Goal: Information Seeking & Learning: Compare options

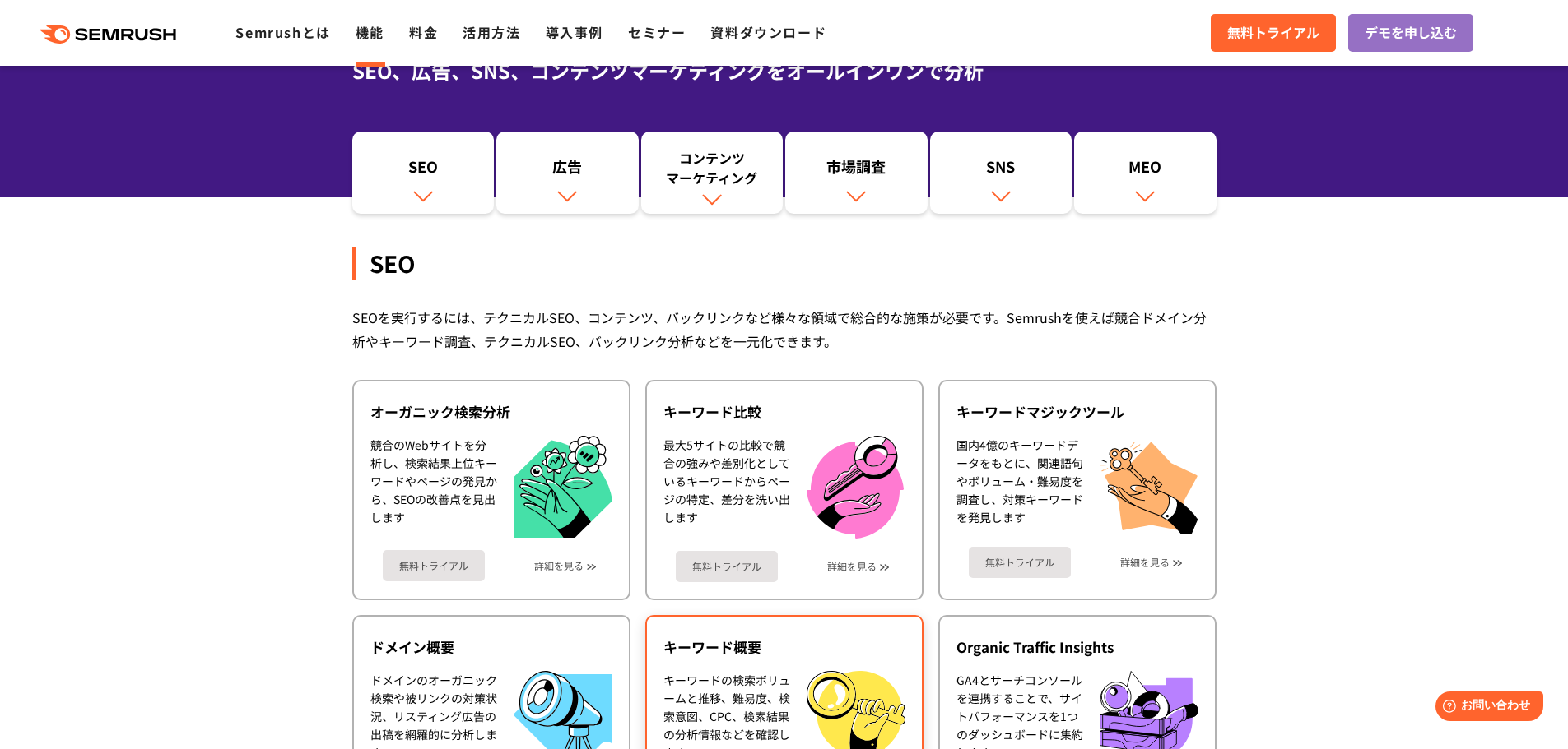
scroll to position [82, 0]
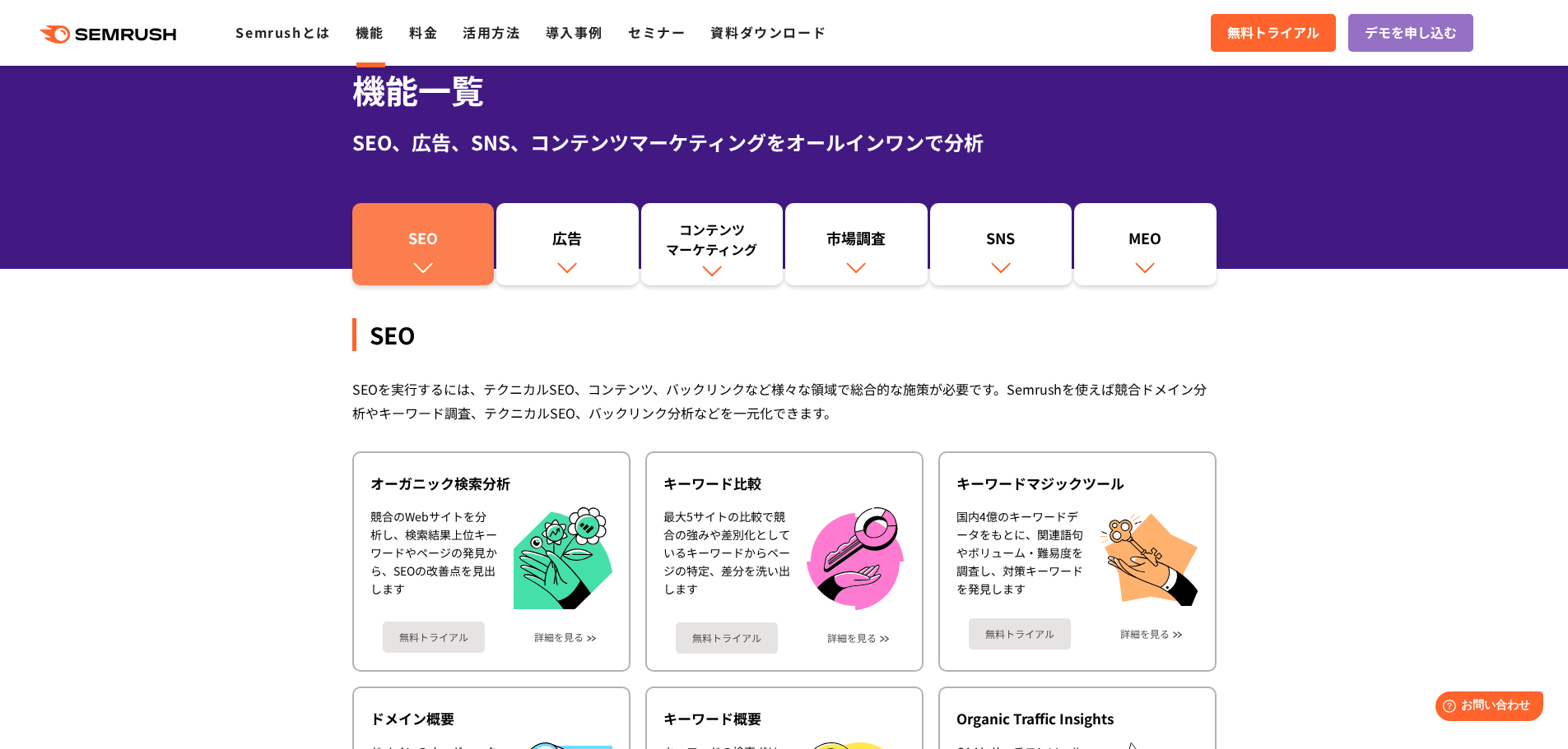
click at [405, 231] on div "SEO" at bounding box center [423, 241] width 126 height 27
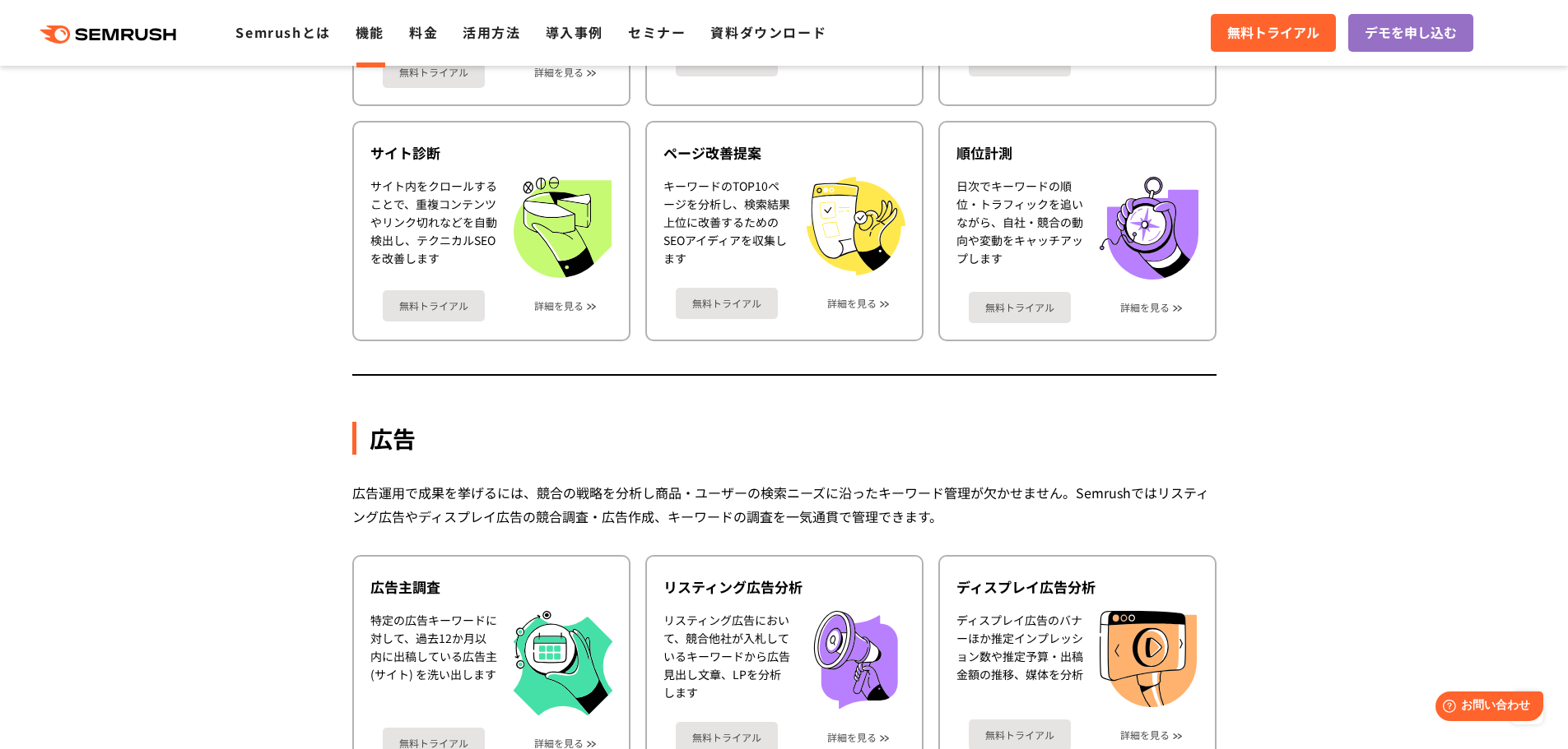
scroll to position [861, 0]
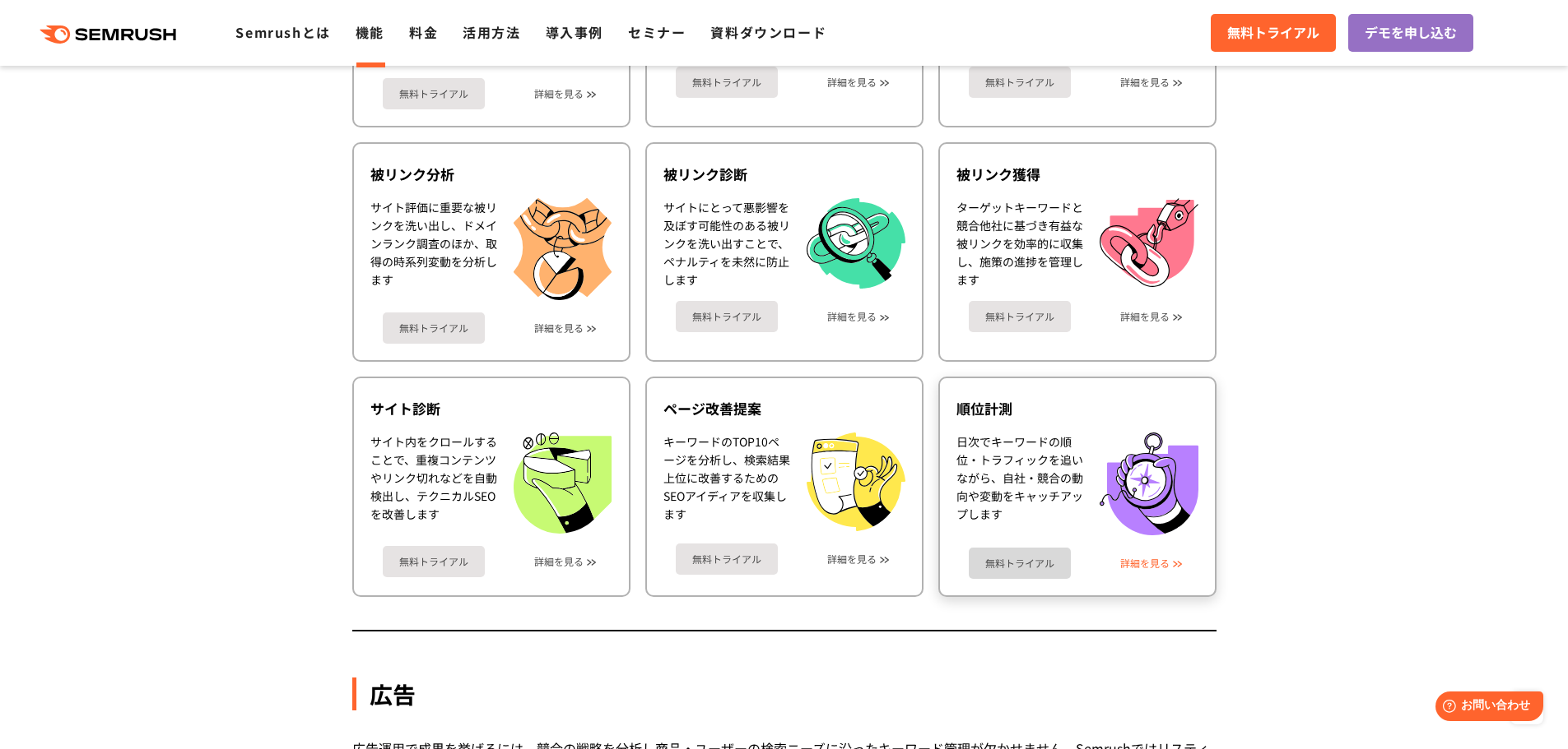
click at [1144, 567] on link "詳細を見る" at bounding box center [1145, 563] width 49 height 11
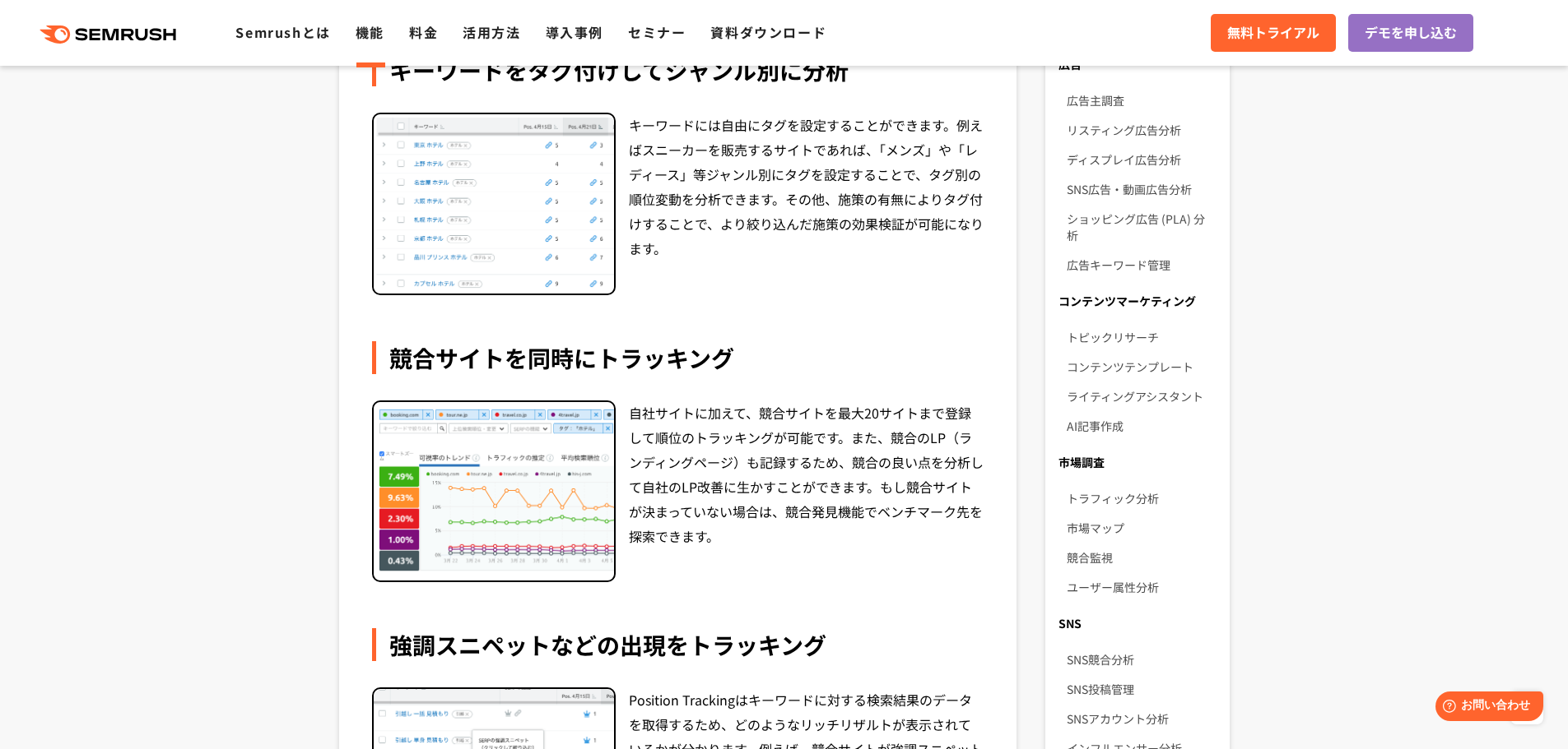
scroll to position [575, 0]
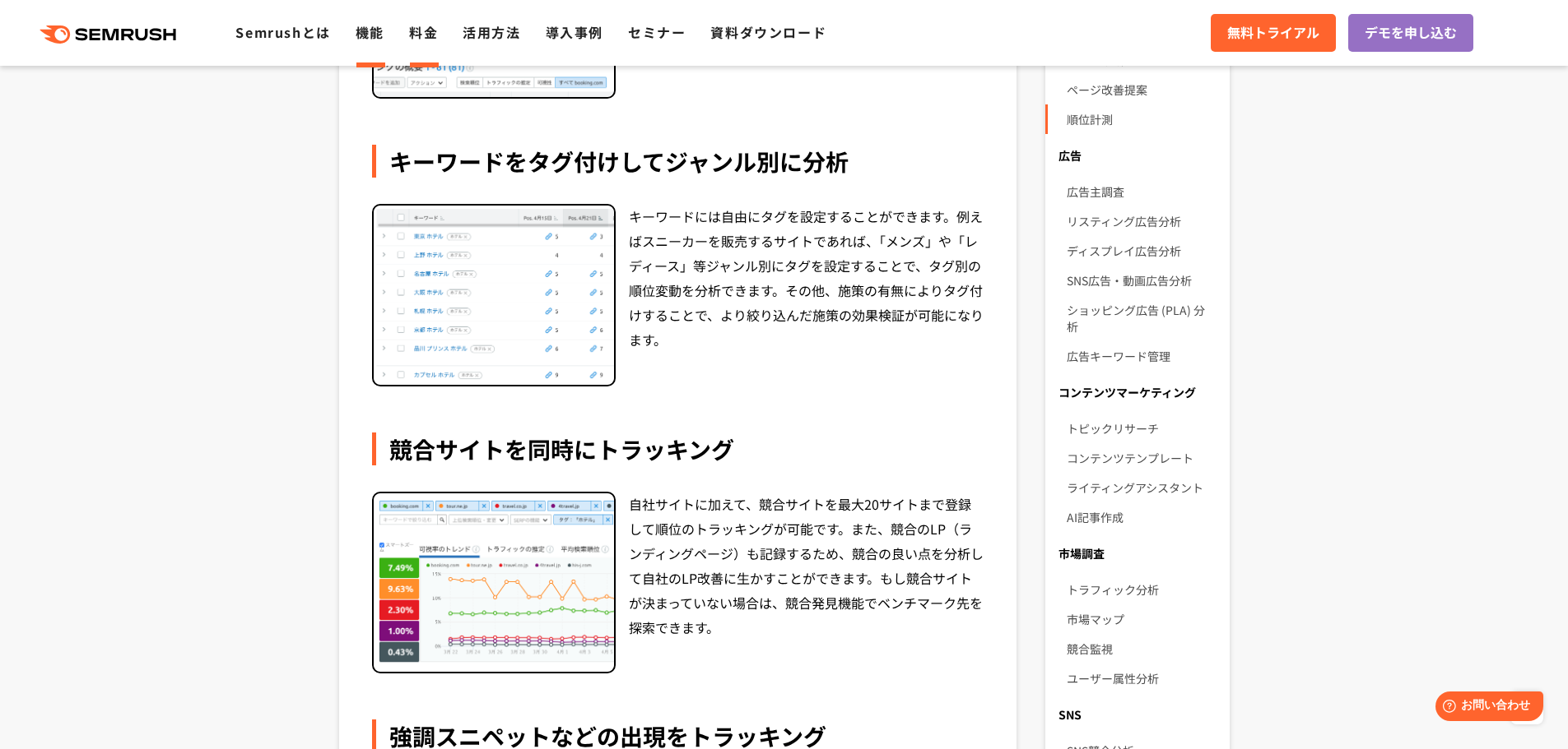
click at [415, 28] on link "料金" at bounding box center [423, 31] width 28 height 20
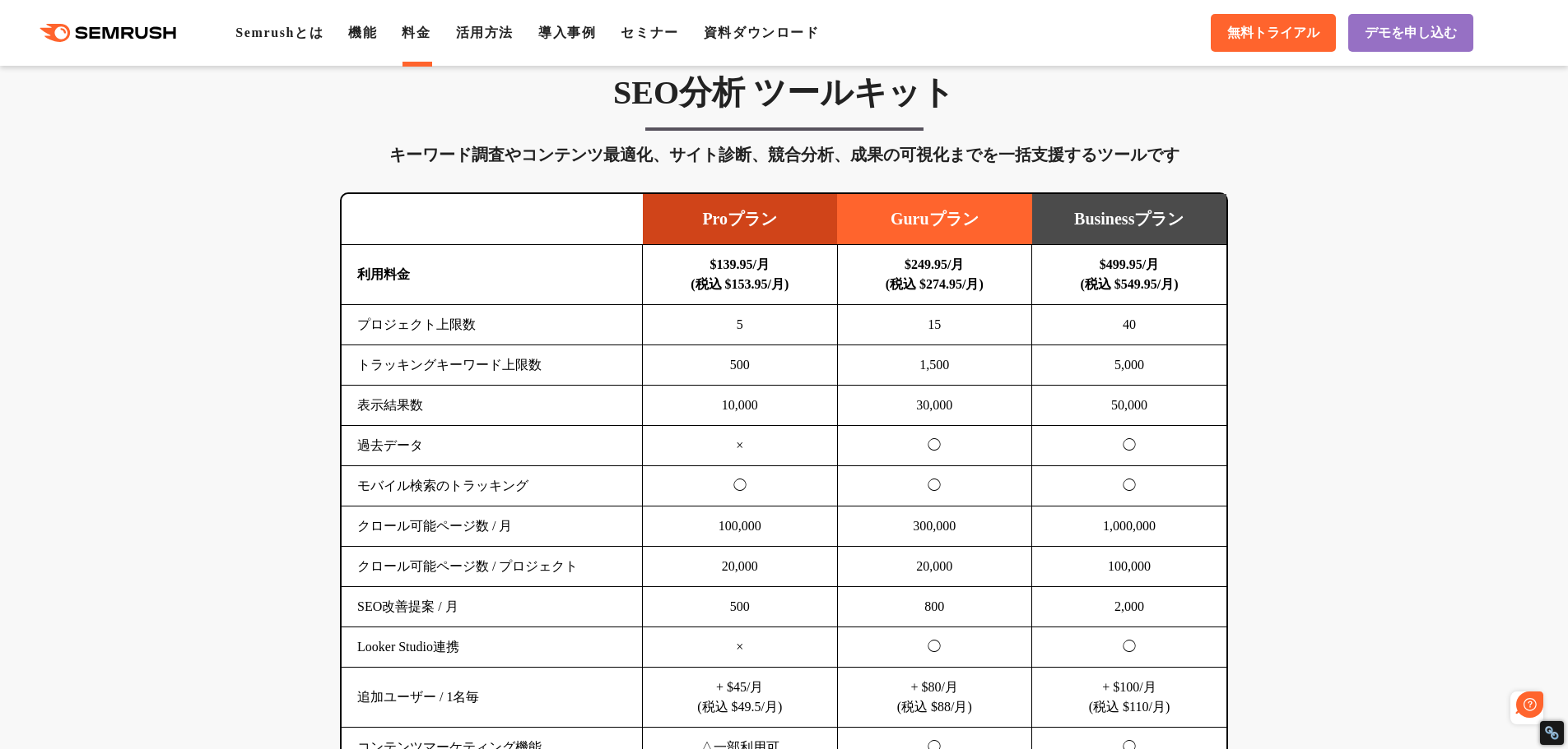
scroll to position [987, 0]
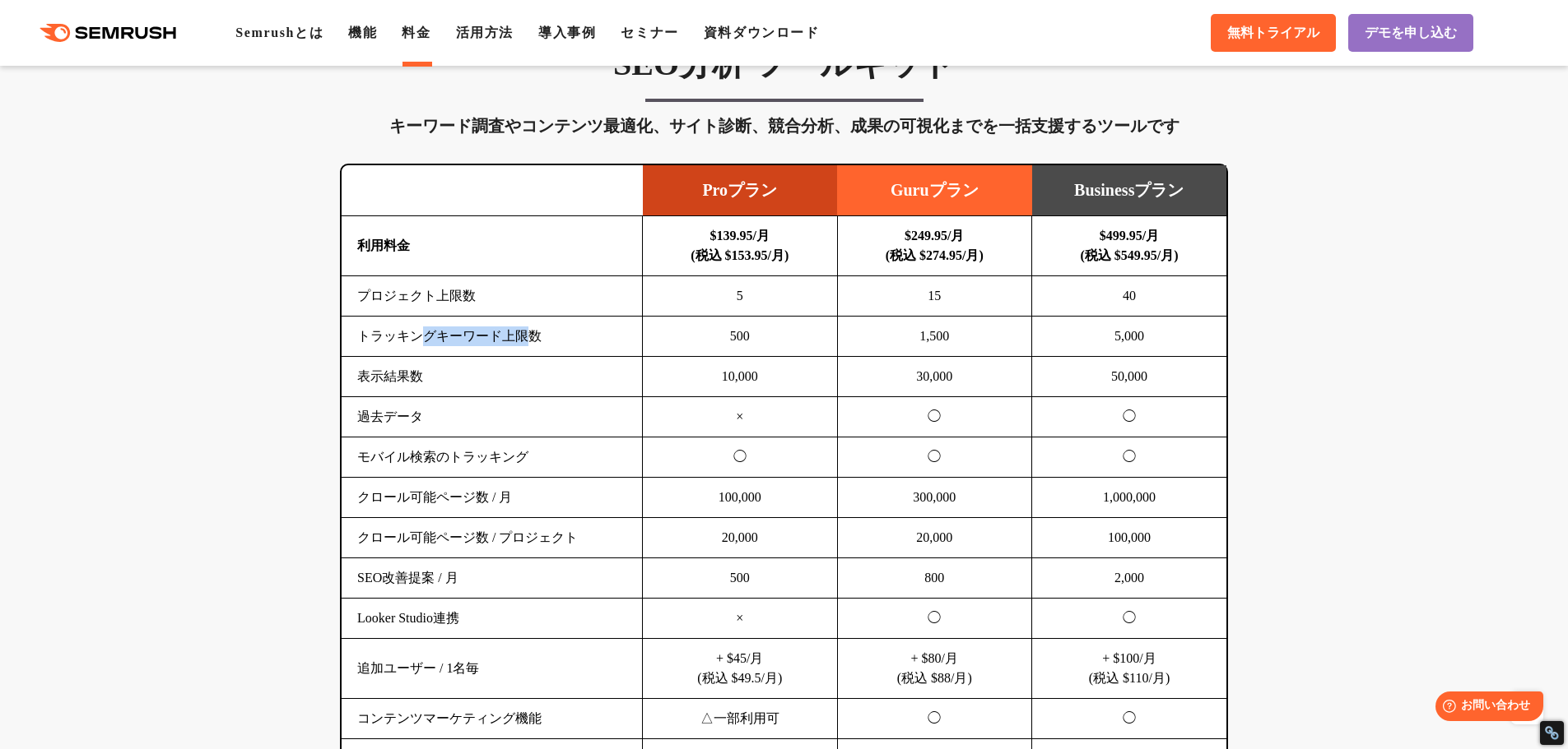
drag, startPoint x: 424, startPoint y: 337, endPoint x: 526, endPoint y: 326, distance: 102.6
click at [526, 326] on td "トラッキングキーワード上限数" at bounding box center [491, 337] width 301 height 41
drag, startPoint x: 432, startPoint y: 301, endPoint x: 451, endPoint y: 301, distance: 19.0
click at [451, 301] on td "プロジェクト上限数" at bounding box center [491, 296] width 301 height 41
drag, startPoint x: 498, startPoint y: 337, endPoint x: 525, endPoint y: 338, distance: 27.0
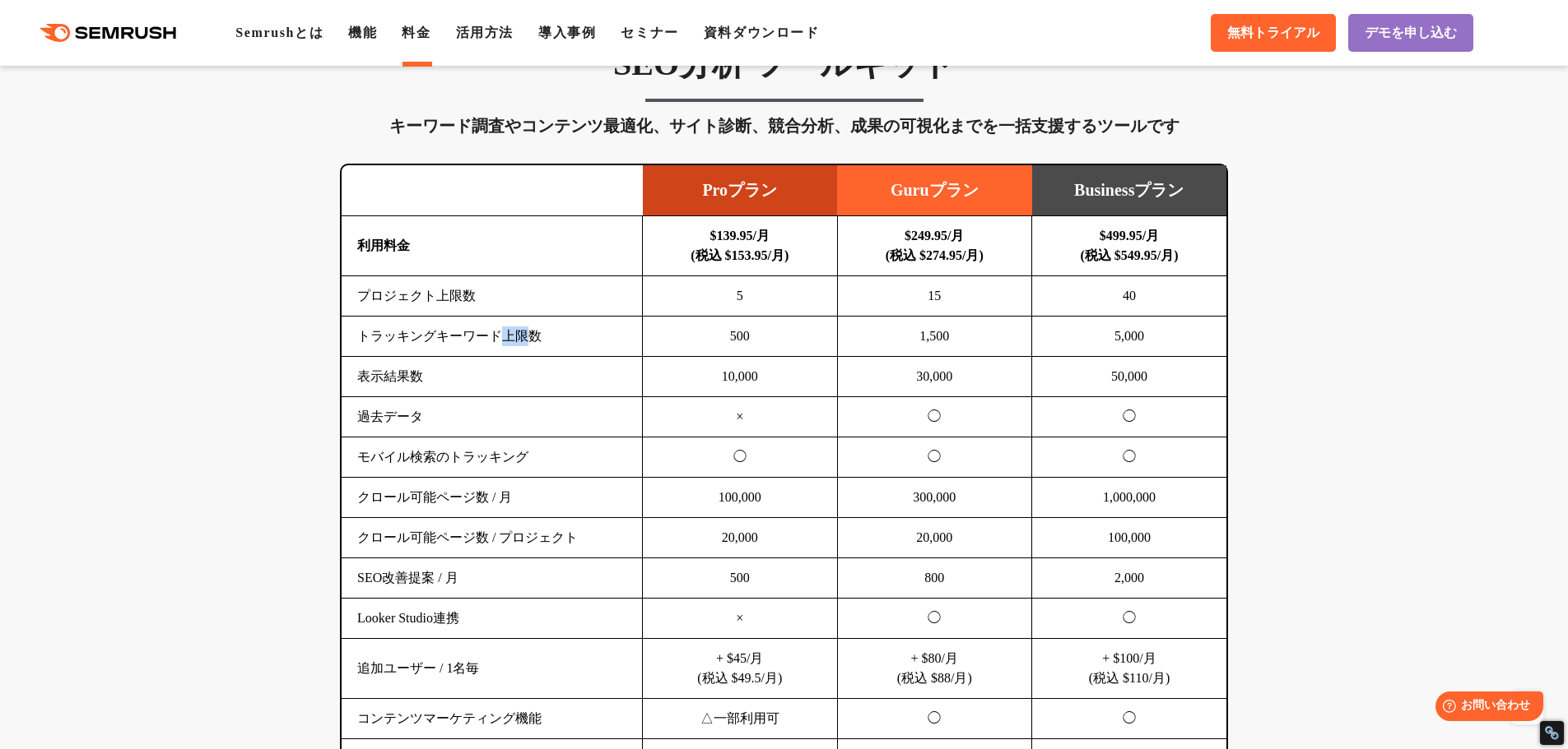
click at [525, 338] on td "トラッキングキーワード上限数" at bounding box center [491, 337] width 301 height 41
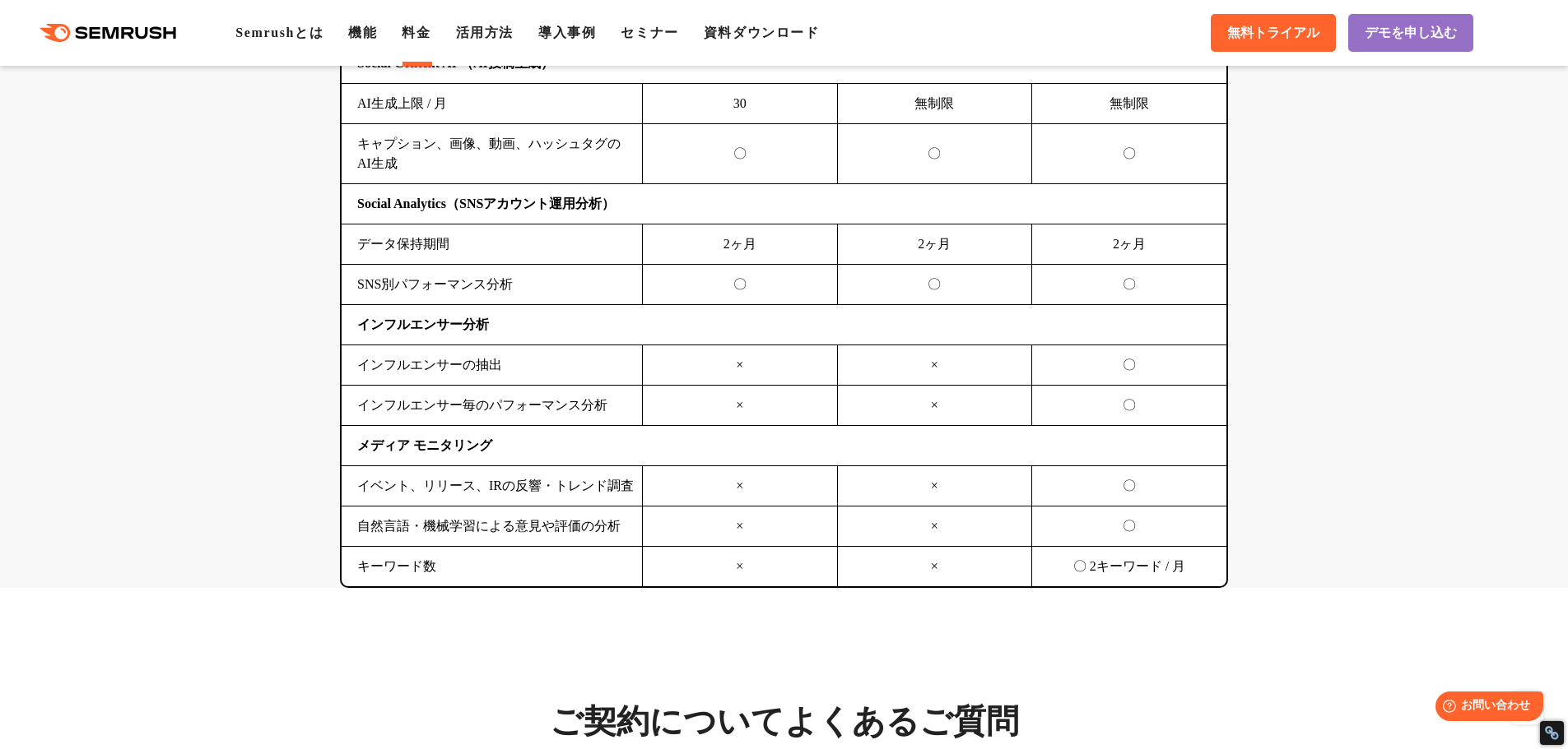
scroll to position [4030, 0]
